Goal: Information Seeking & Learning: Learn about a topic

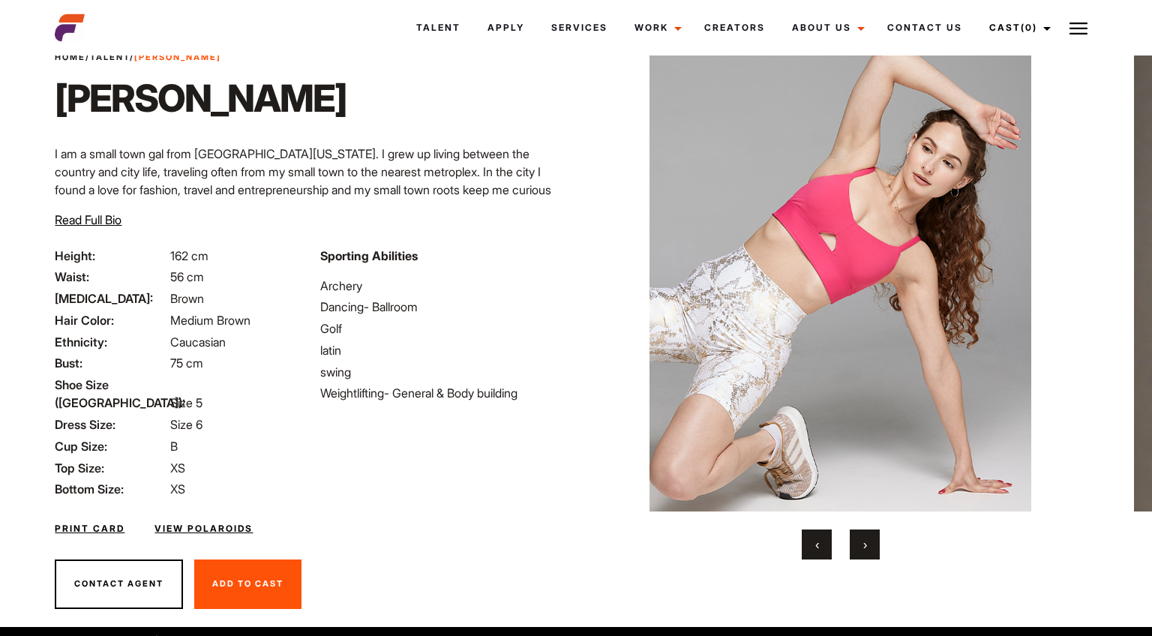
scroll to position [65, 0]
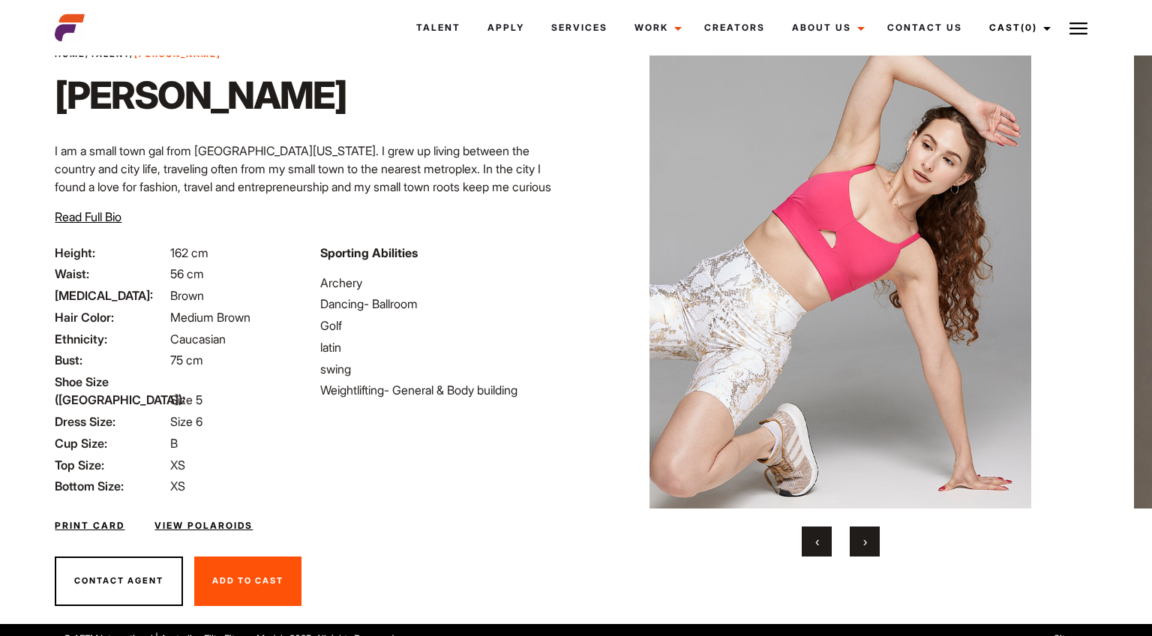
click at [871, 537] on button "›" at bounding box center [865, 542] width 30 height 30
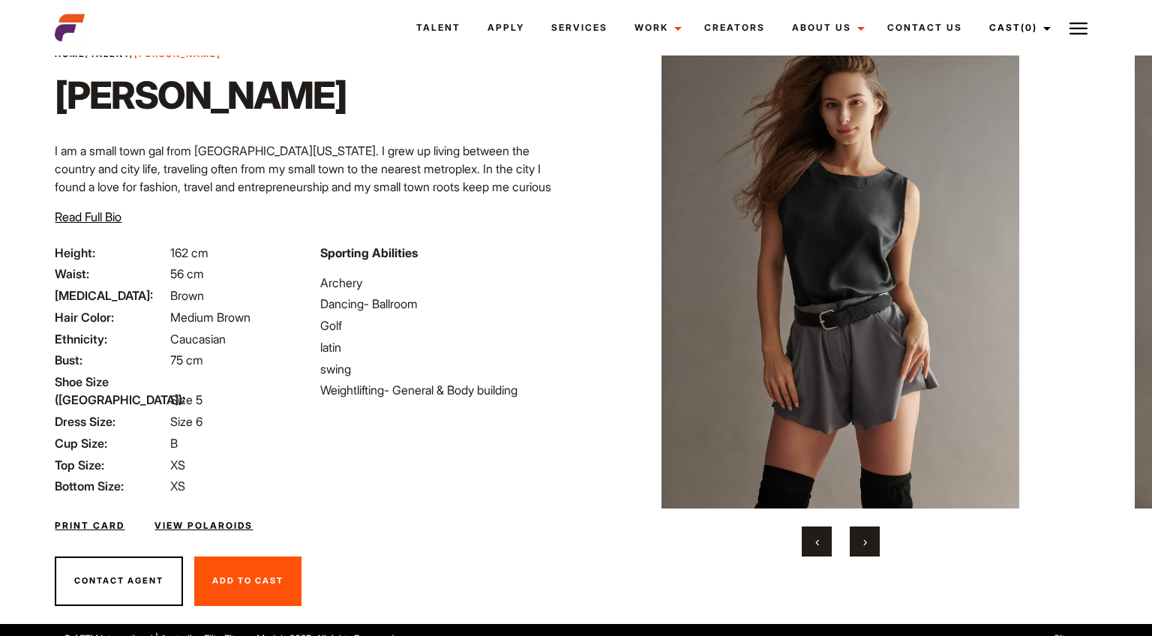
click at [871, 537] on button "›" at bounding box center [865, 542] width 30 height 30
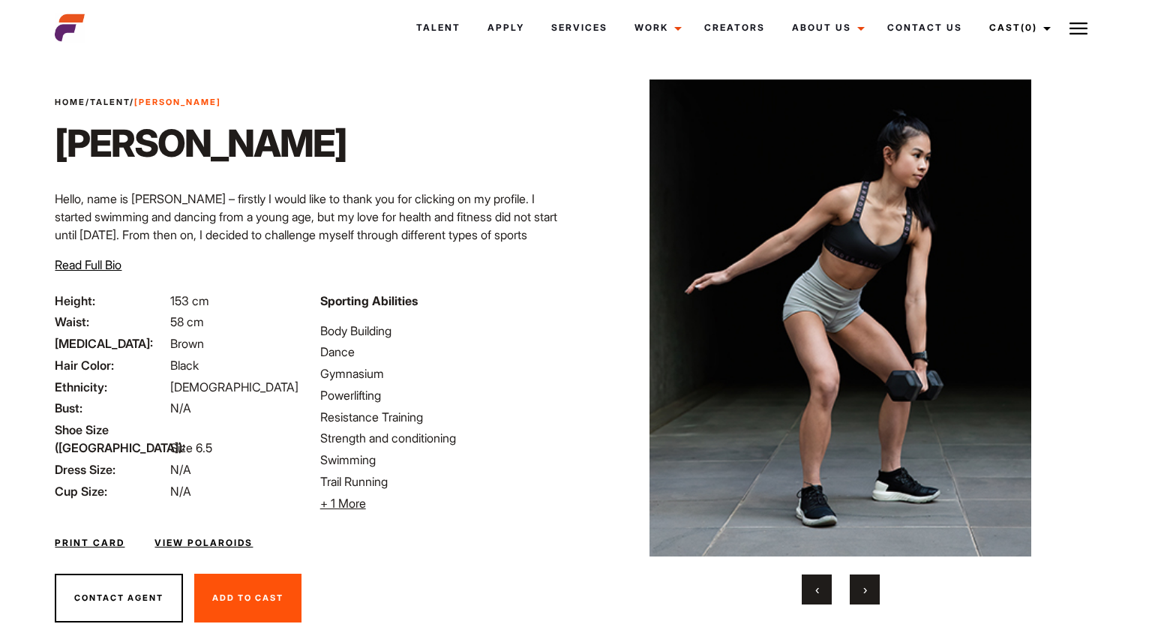
scroll to position [3, 0]
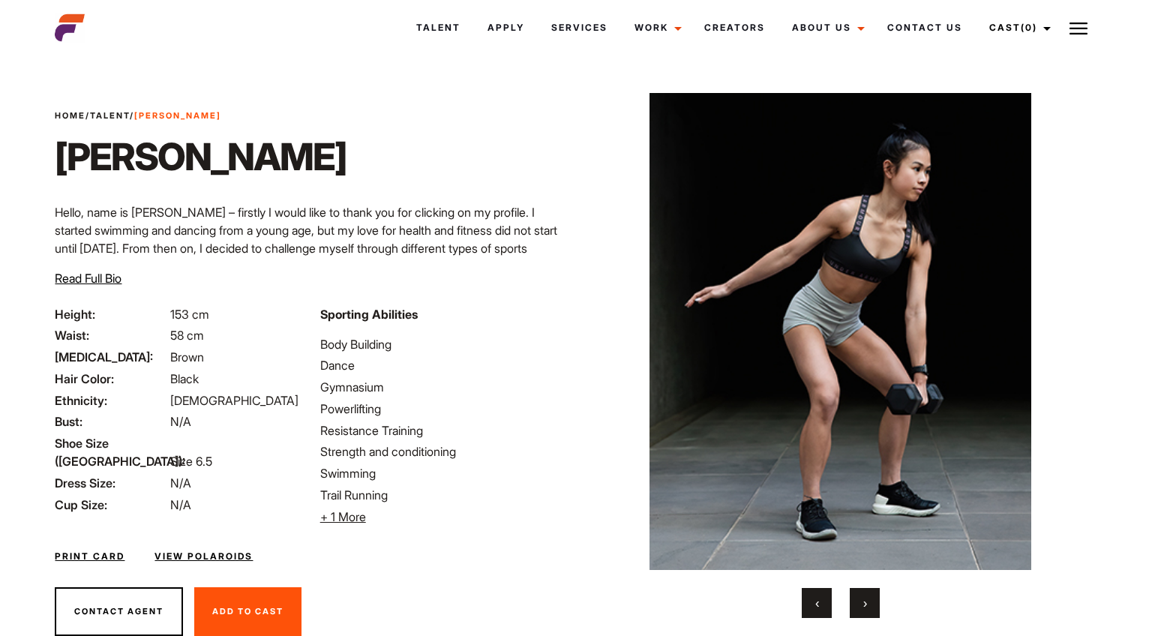
click at [100, 283] on span "Read Full Bio" at bounding box center [88, 278] width 67 height 15
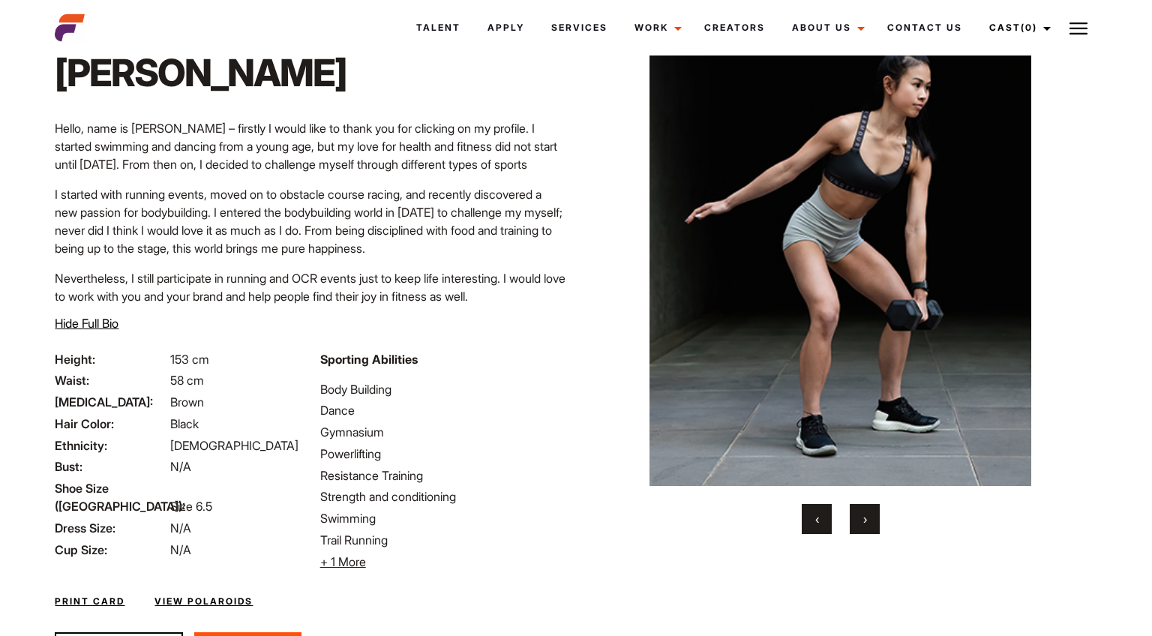
scroll to position [88, 0]
click at [338, 559] on span "+ 1 More" at bounding box center [343, 561] width 46 height 15
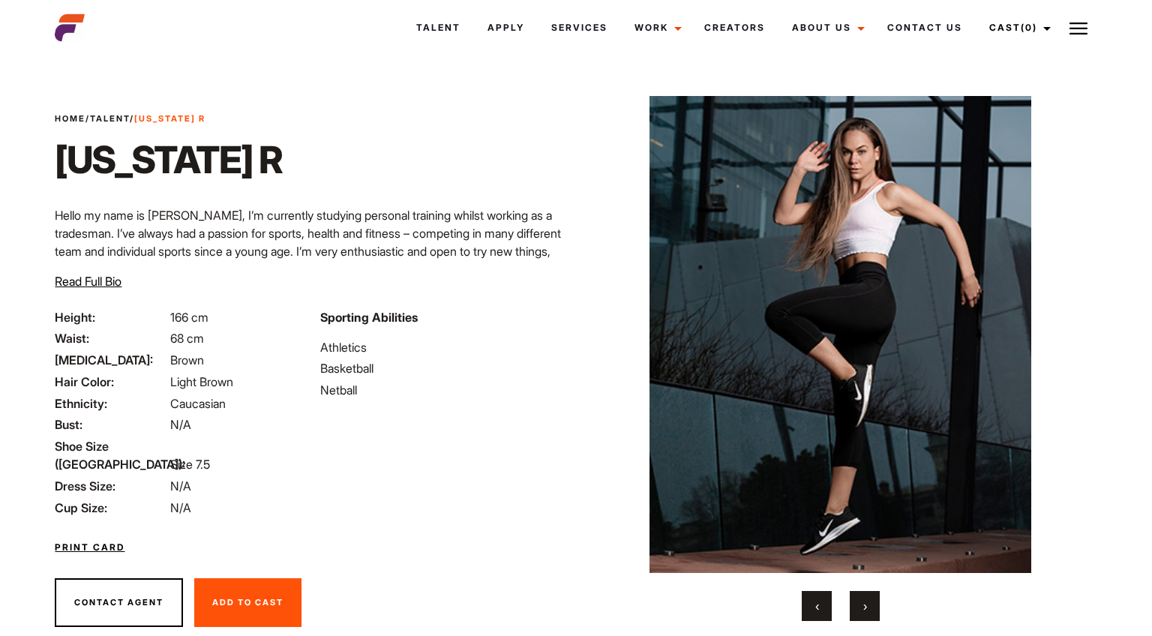
click at [635, 361] on img at bounding box center [840, 334] width 458 height 477
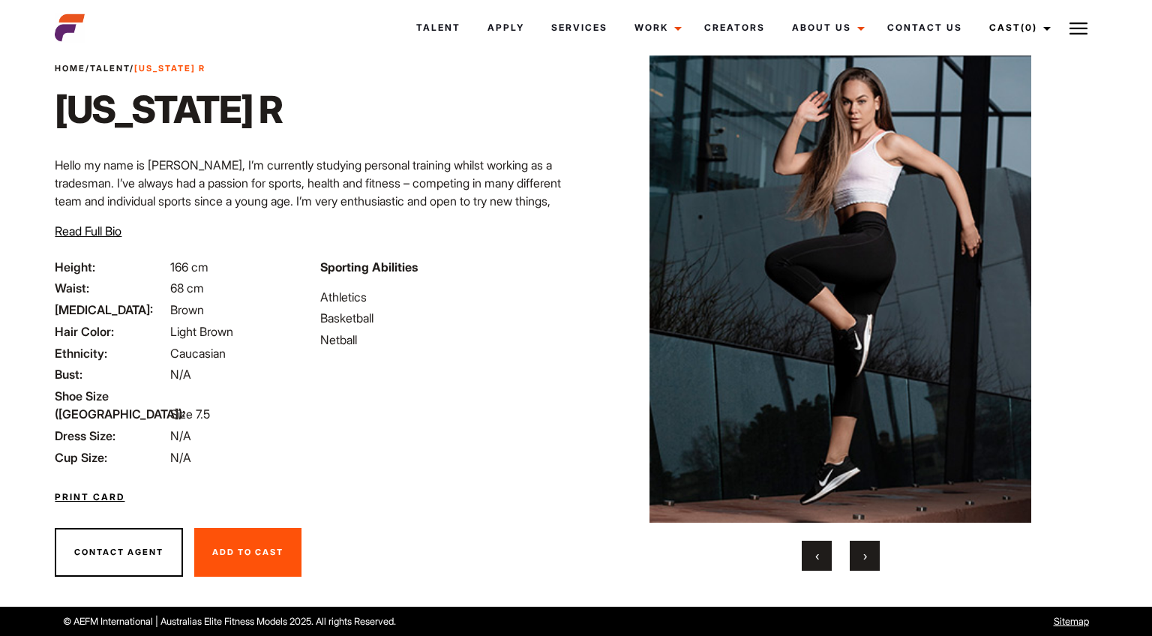
click at [857, 550] on button "›" at bounding box center [865, 556] width 30 height 30
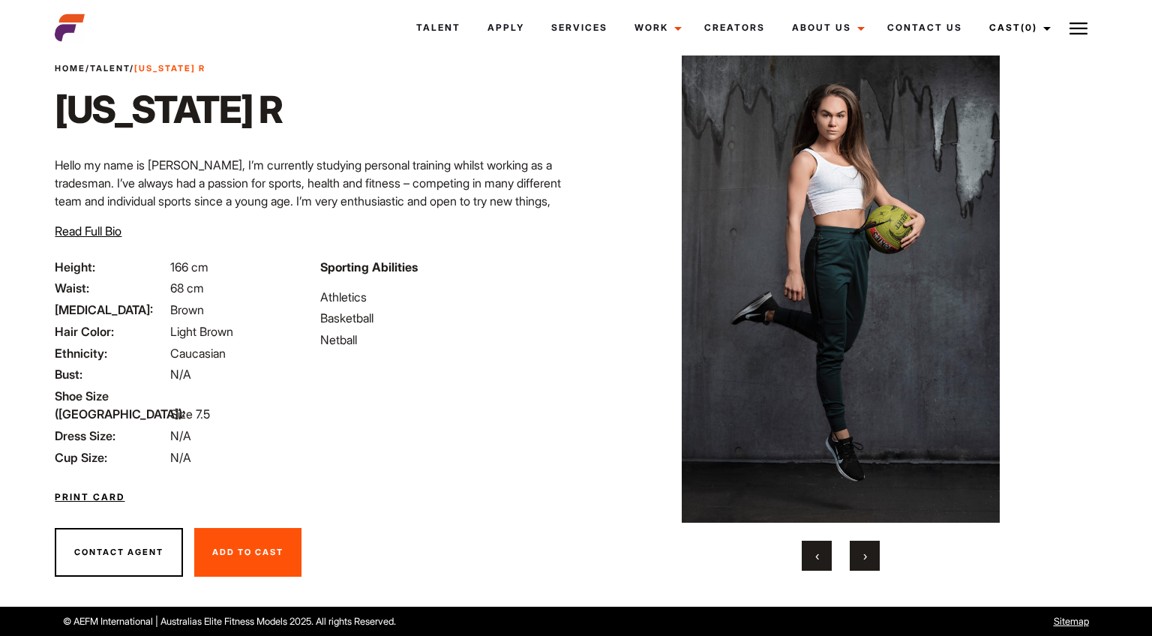
click at [857, 550] on button "›" at bounding box center [865, 556] width 30 height 30
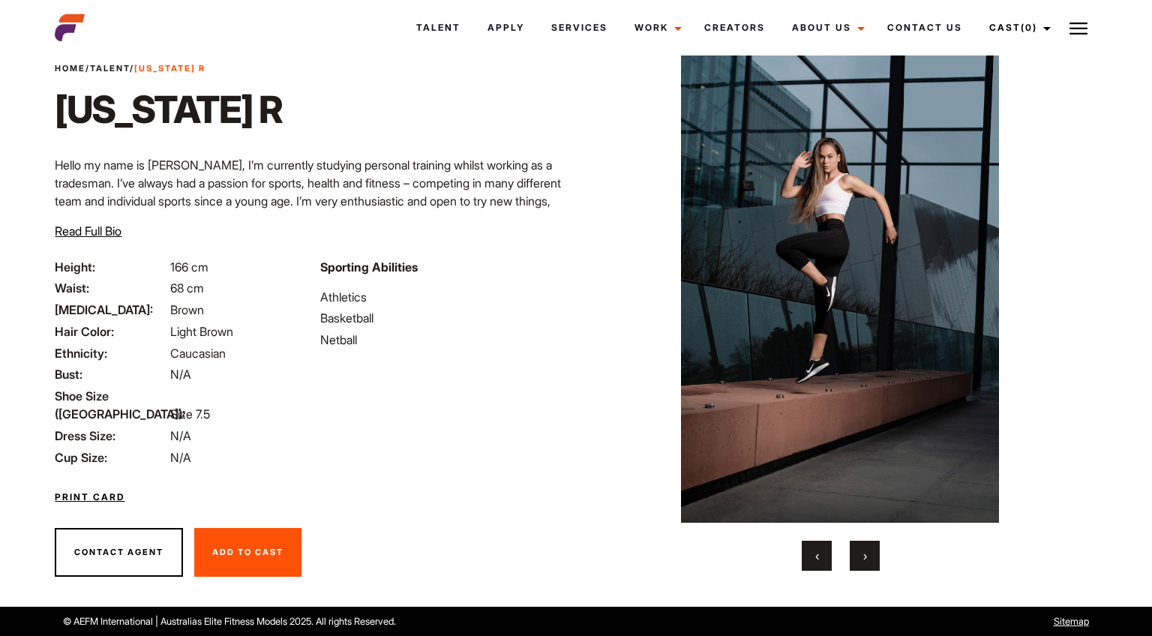
click at [857, 550] on button "›" at bounding box center [865, 556] width 30 height 30
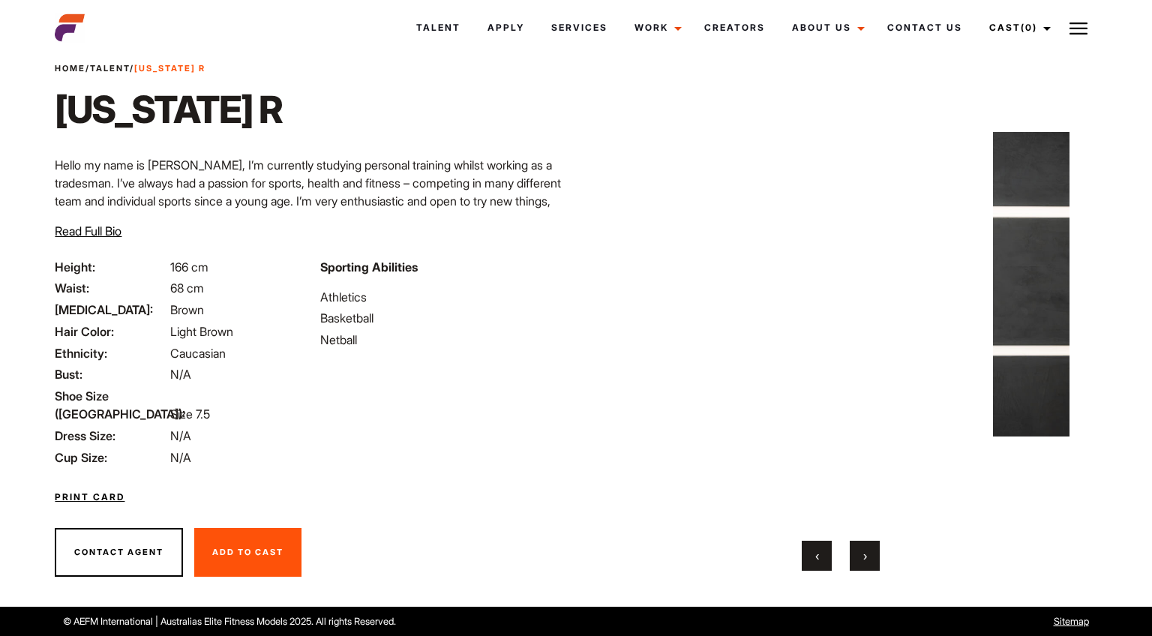
click at [857, 550] on button "›" at bounding box center [865, 556] width 30 height 30
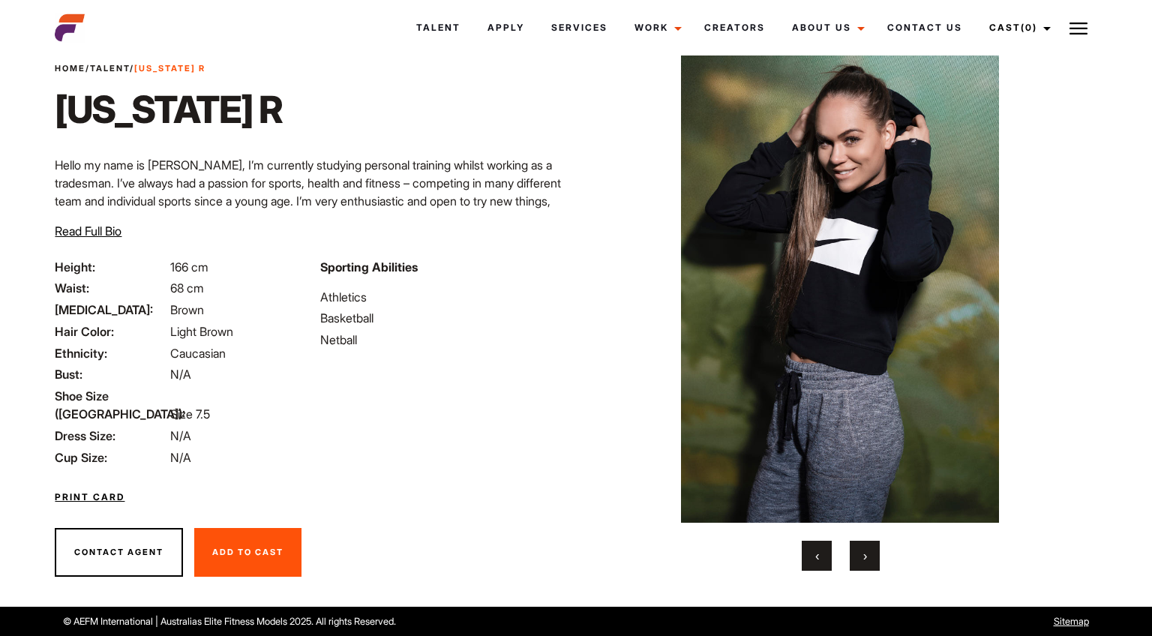
click at [857, 550] on button "›" at bounding box center [865, 556] width 30 height 30
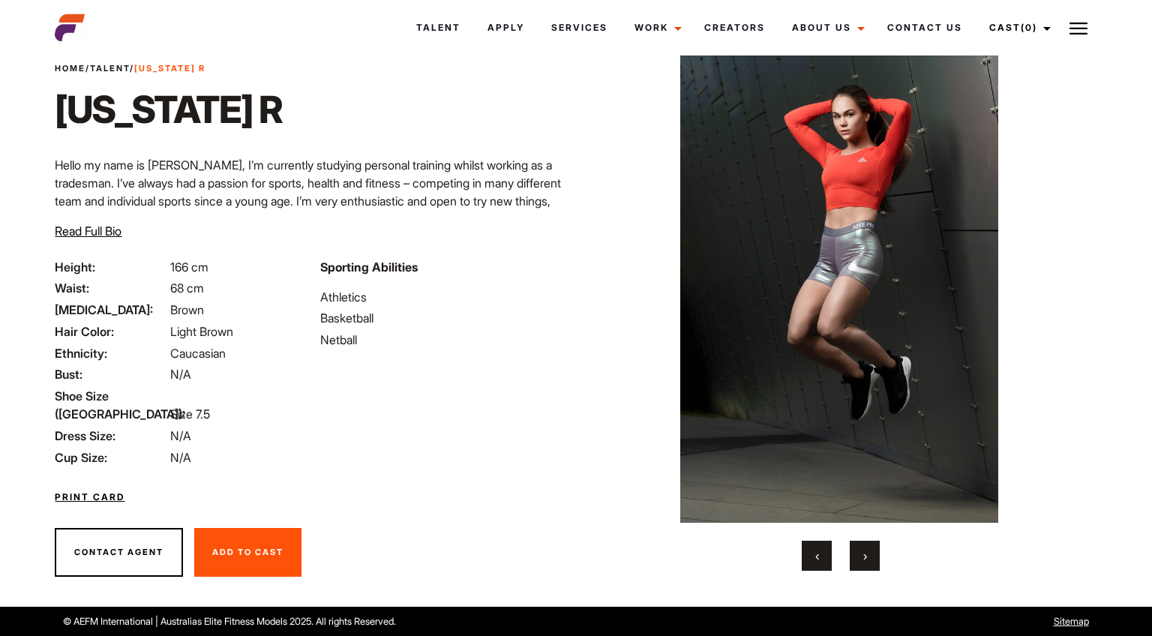
click at [857, 550] on button "›" at bounding box center [865, 556] width 30 height 30
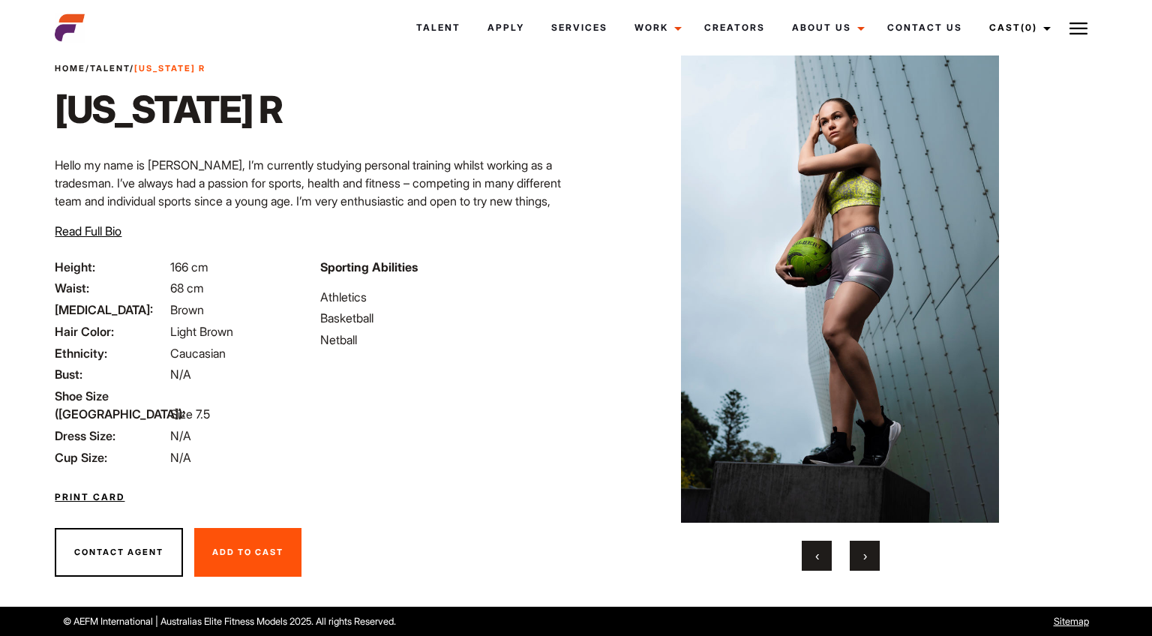
click at [857, 550] on button "›" at bounding box center [865, 556] width 30 height 30
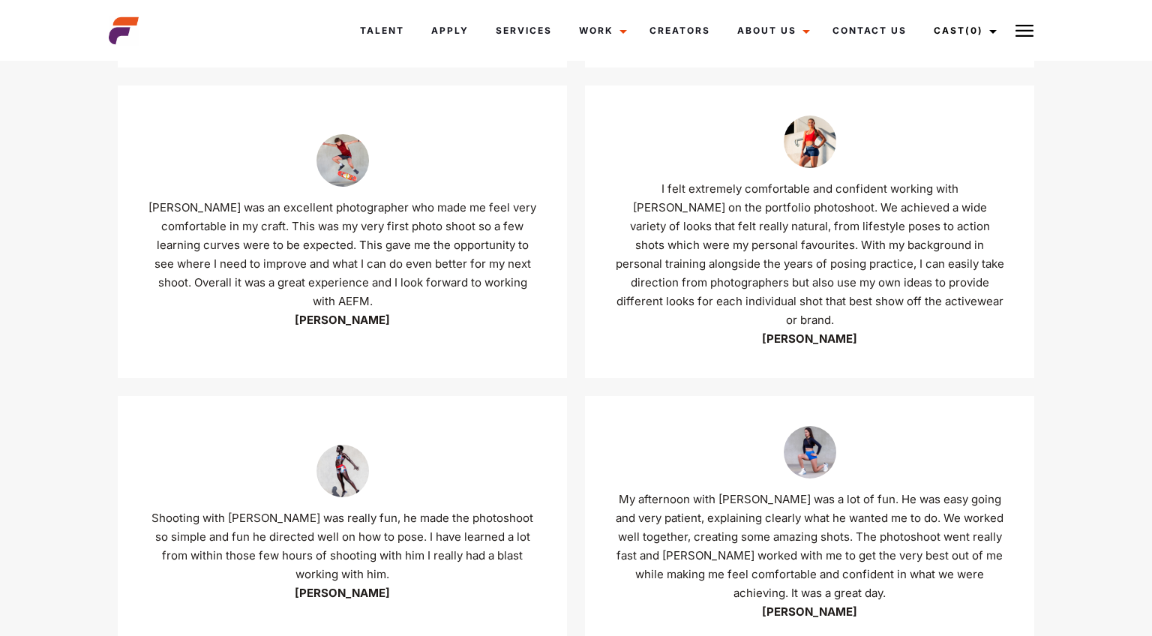
scroll to position [28503, 0]
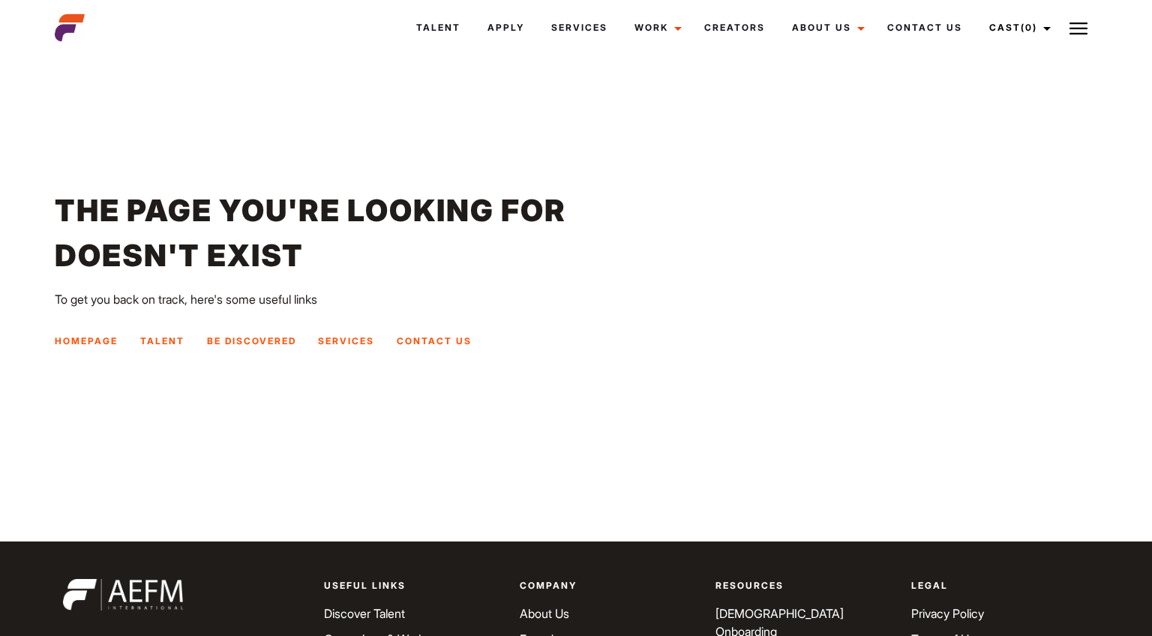
scroll to position [67, 0]
